Goal: Navigation & Orientation: Go to known website

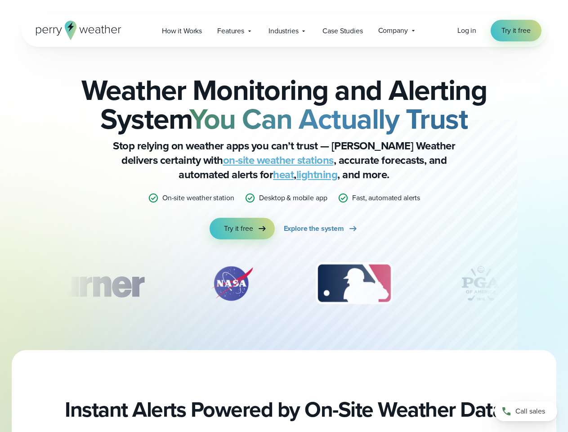
click at [284, 216] on div "Weather Monitoring and Alerting System You Can Actually Trust Stop relying on w…" at bounding box center [285, 158] width 436 height 164
click at [284, 31] on span "Industries" at bounding box center [284, 31] width 30 height 11
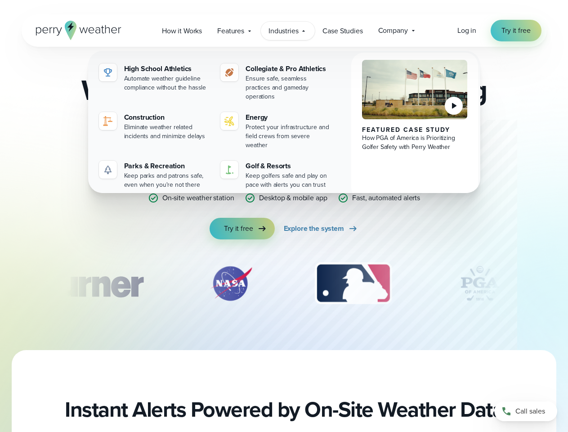
click at [284, 284] on div "slideshow" at bounding box center [285, 283] width 436 height 45
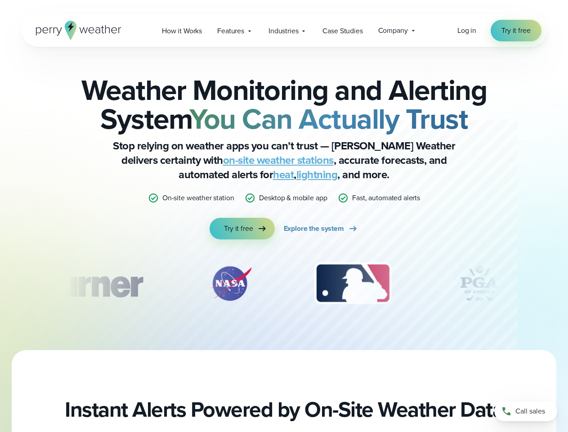
click at [0, 284] on div "Weather Monitoring and Alerting System You Can Actually Trust Stop relying on w…" at bounding box center [284, 198] width 568 height 303
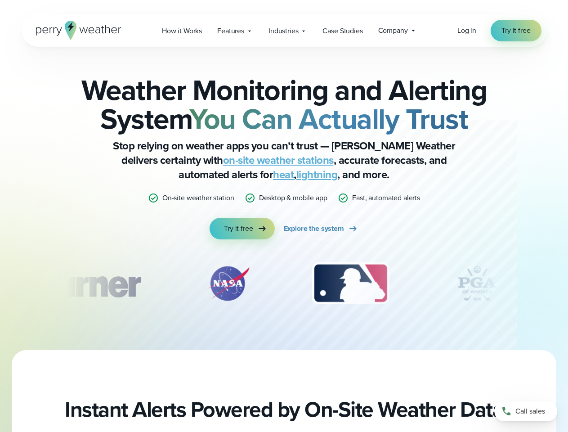
click at [0, 284] on div "Weather Monitoring and Alerting System You Can Actually Trust Stop relying on w…" at bounding box center [284, 198] width 568 height 303
